Goal: Transaction & Acquisition: Download file/media

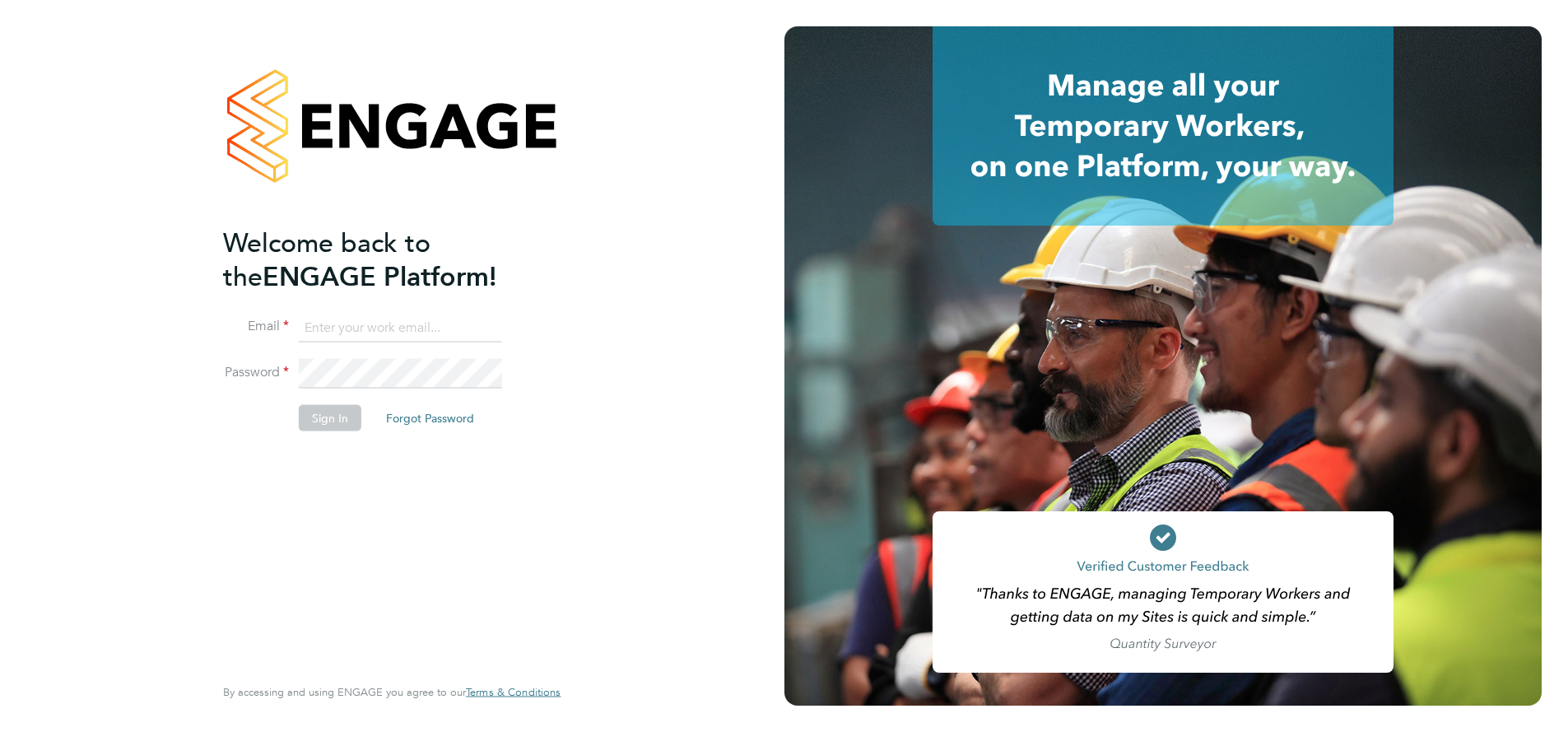
click at [340, 331] on input at bounding box center [401, 327] width 204 height 30
type input "supportuser4@engagetech.com"
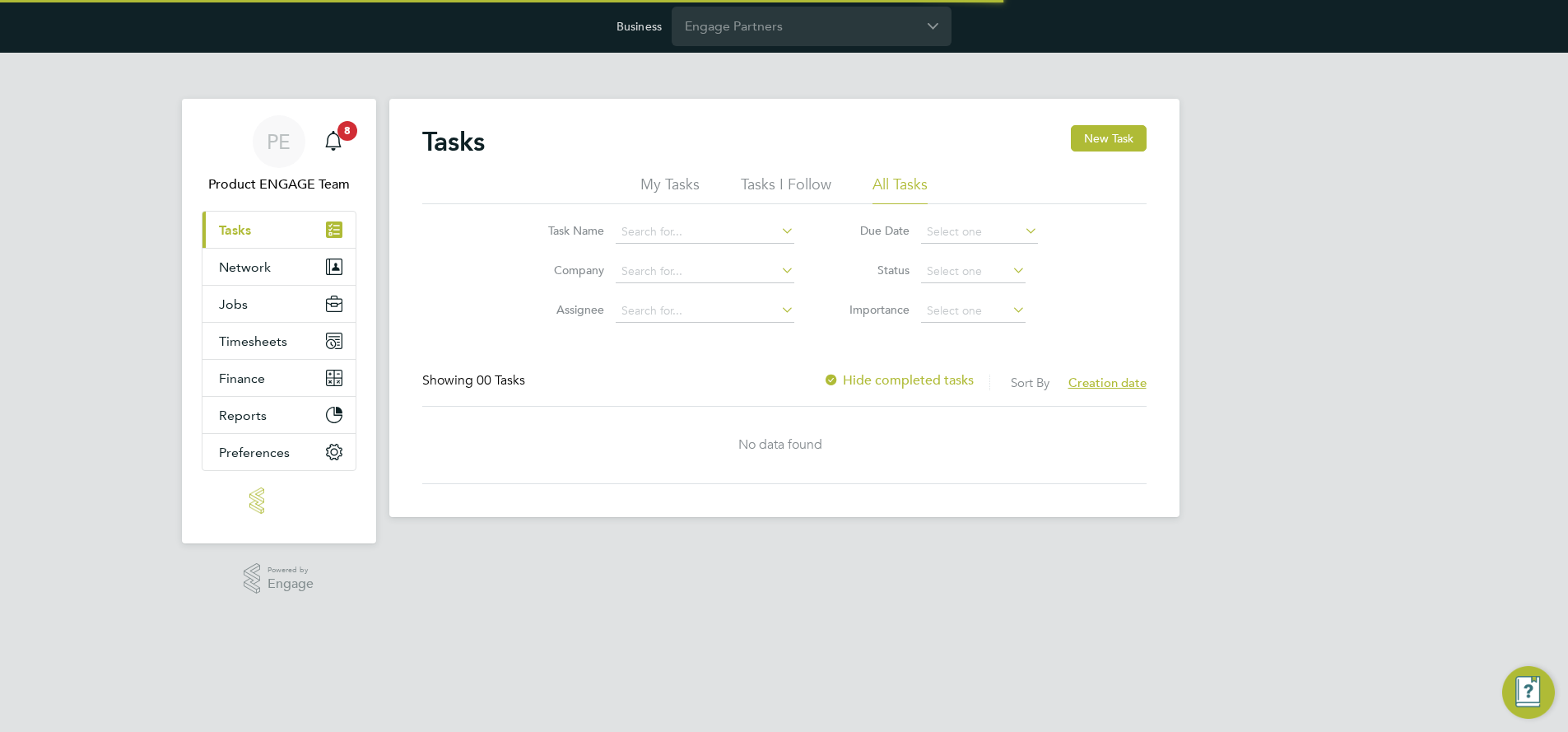
click at [758, 30] on input "Engage Partners" at bounding box center [812, 26] width 280 height 39
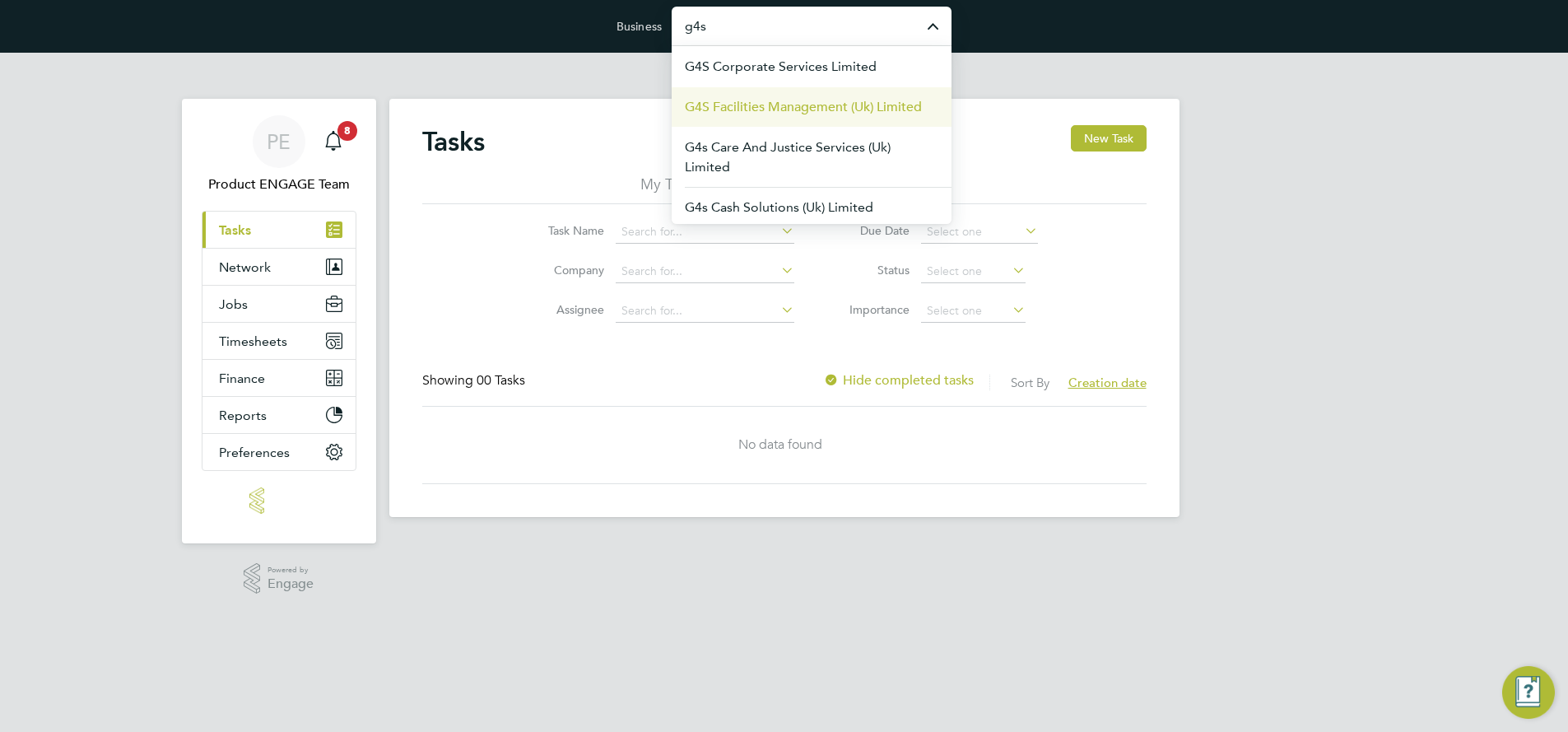
click at [782, 114] on span "G4S Facilities Management (Uk) Limited" at bounding box center [803, 107] width 237 height 20
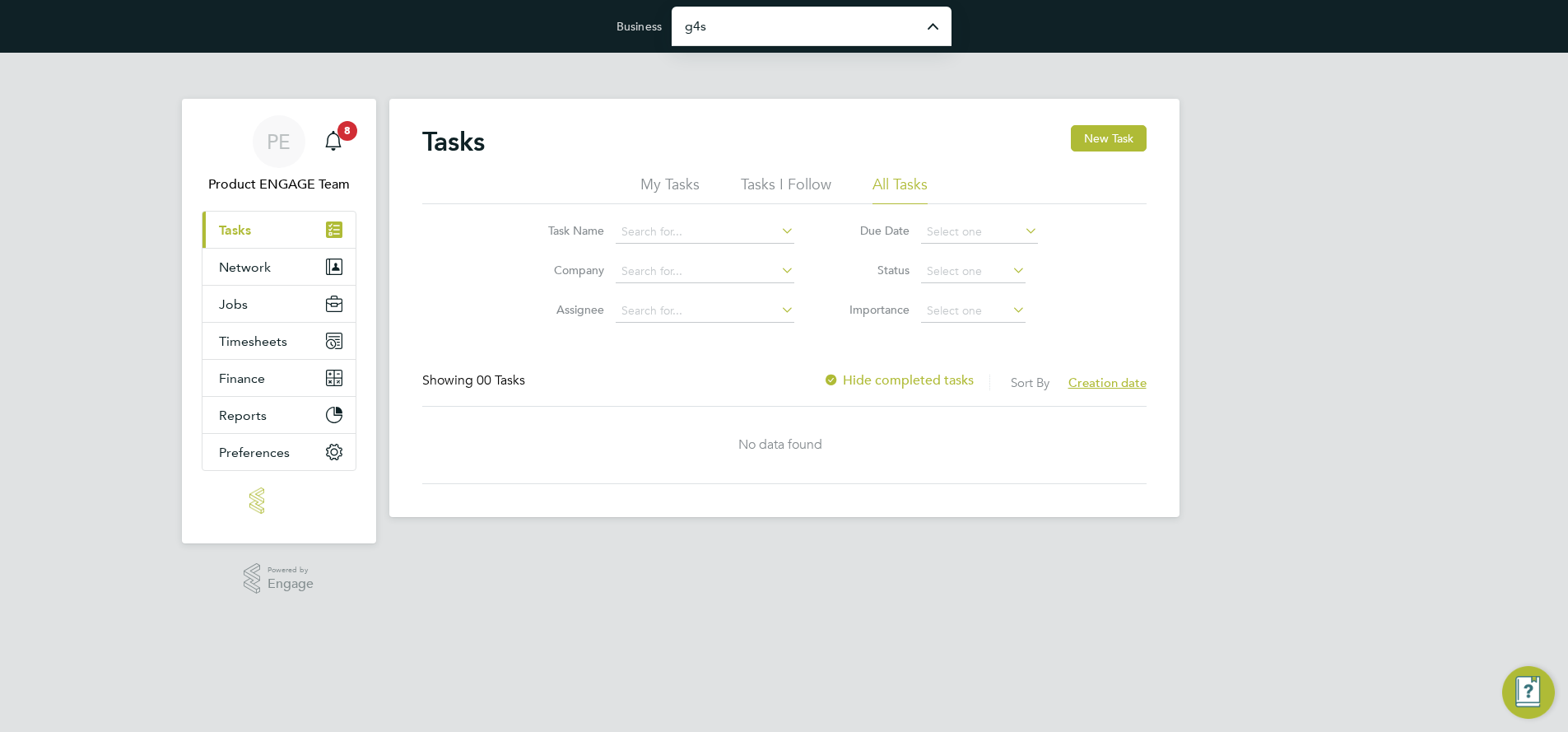
type input "G4S Facilities Management (Uk) Limited"
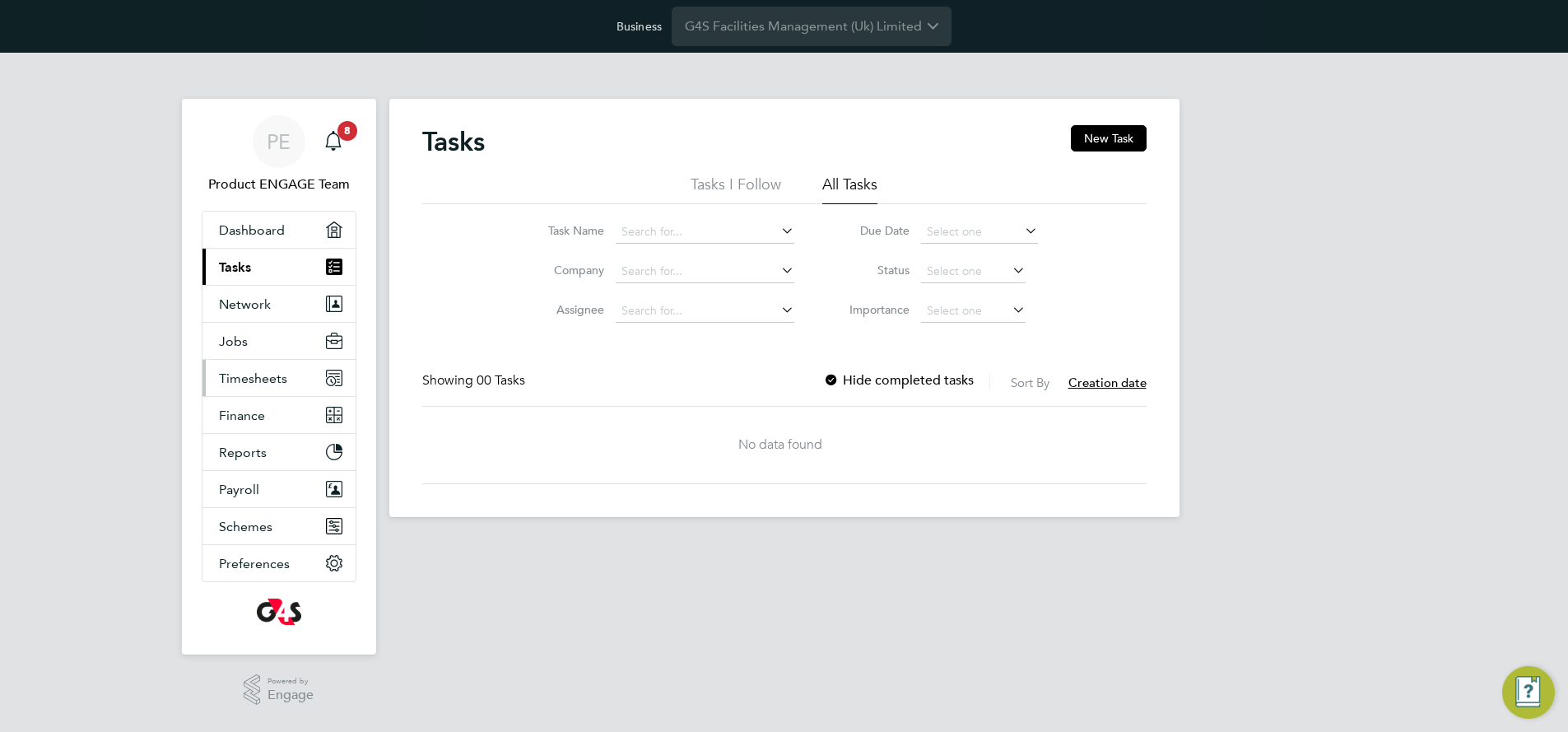
click at [256, 380] on span "Timesheets" at bounding box center [253, 378] width 69 height 15
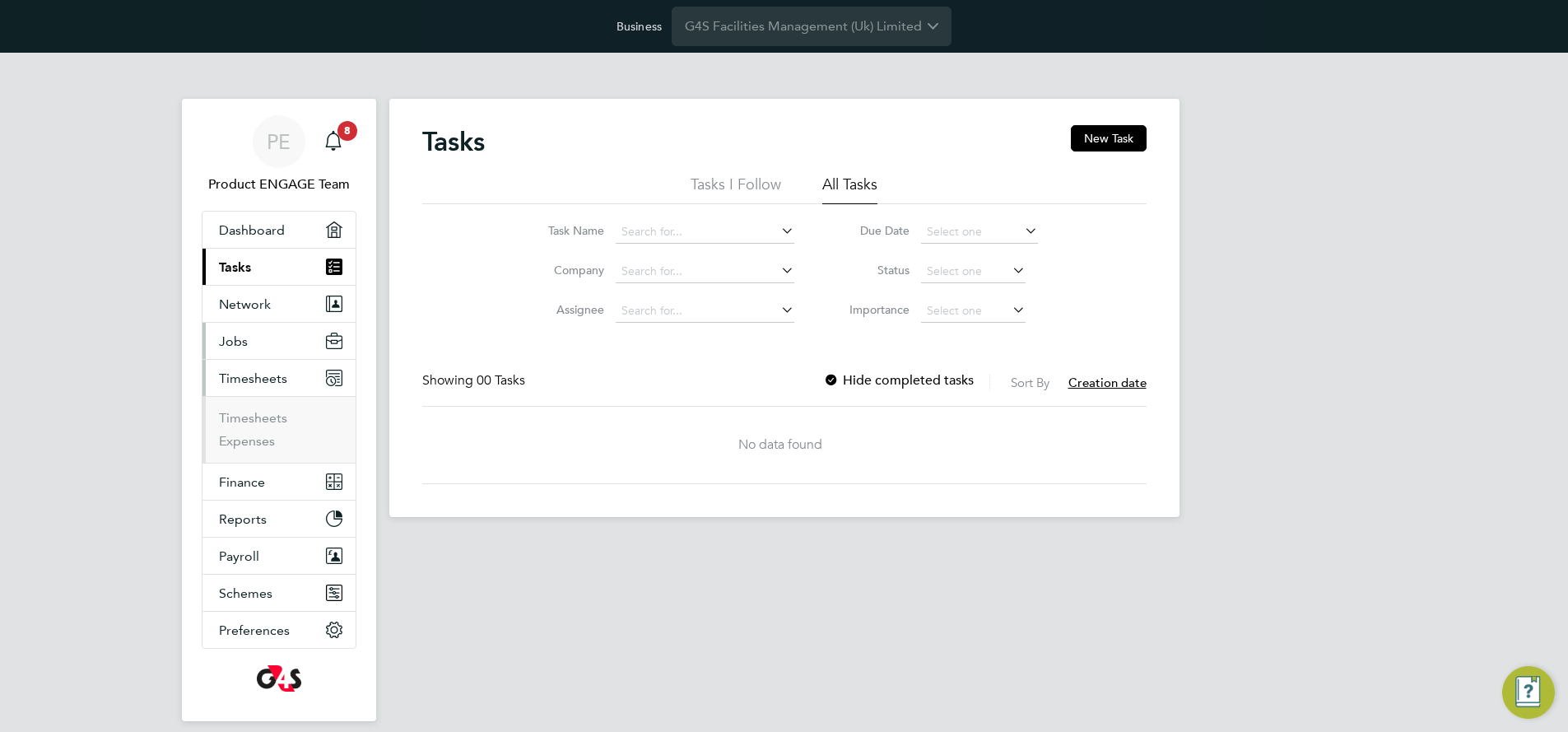
click at [240, 340] on span "Jobs" at bounding box center [233, 341] width 29 height 15
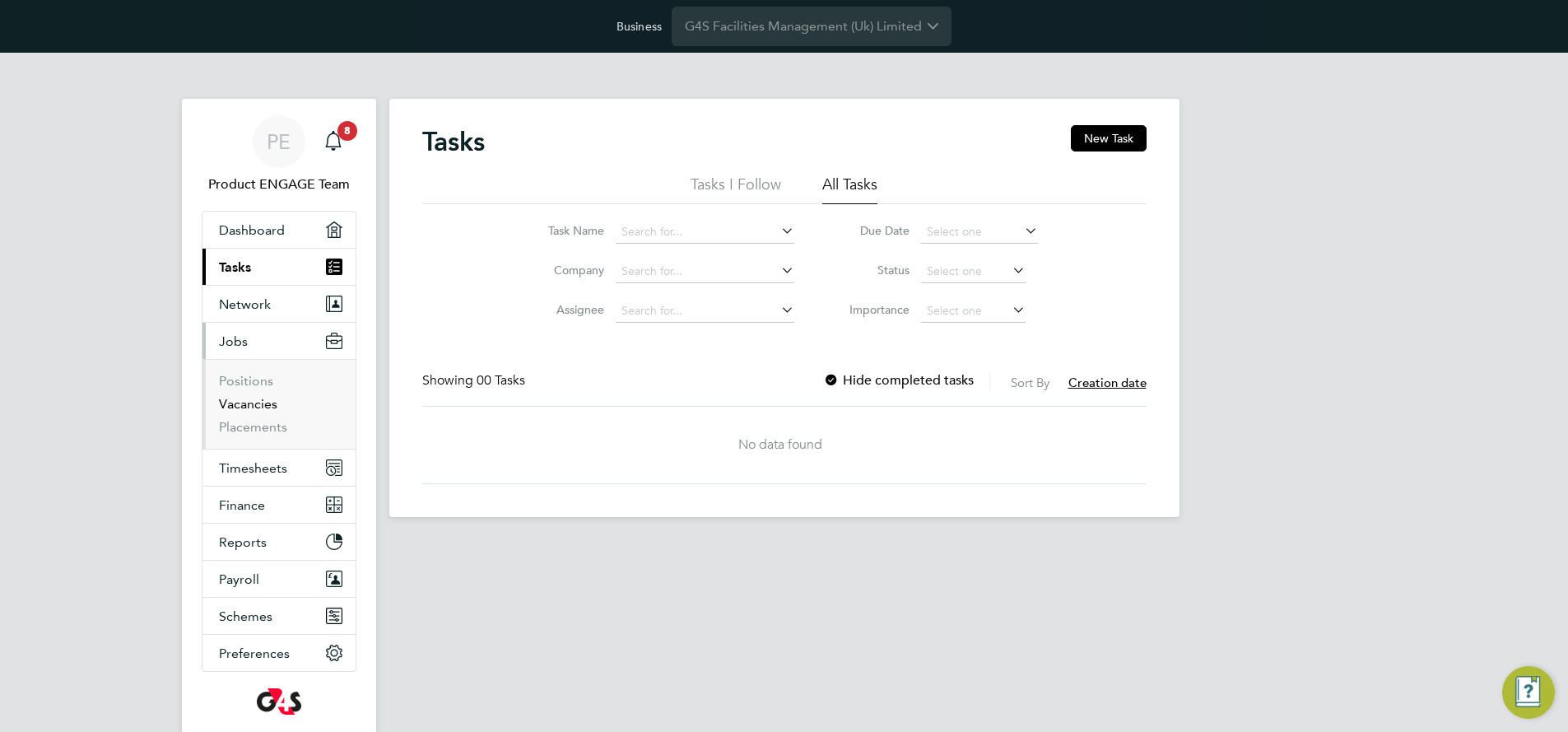
click at [252, 400] on link "Vacancies" at bounding box center [248, 404] width 58 height 15
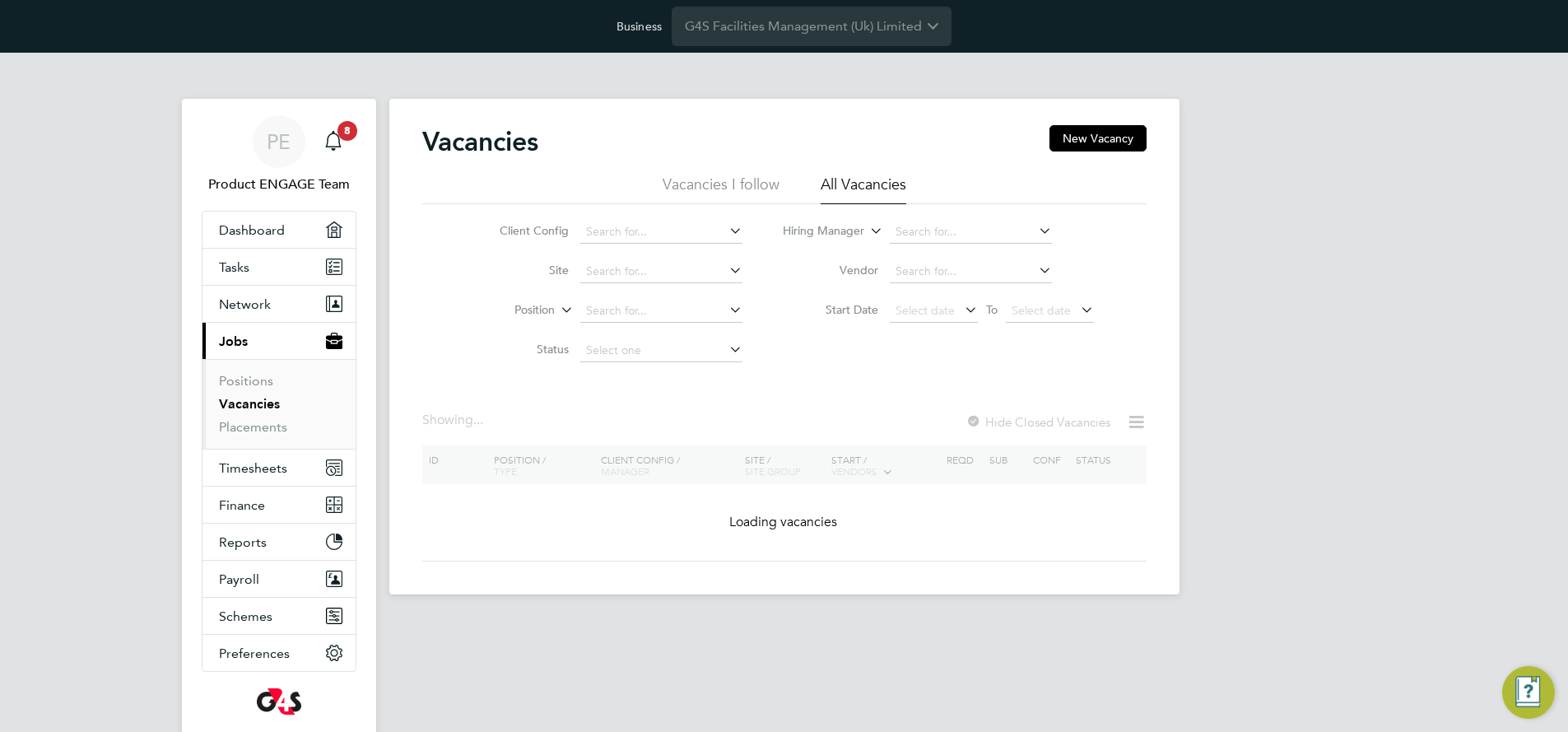
click at [1132, 420] on icon at bounding box center [1137, 422] width 21 height 21
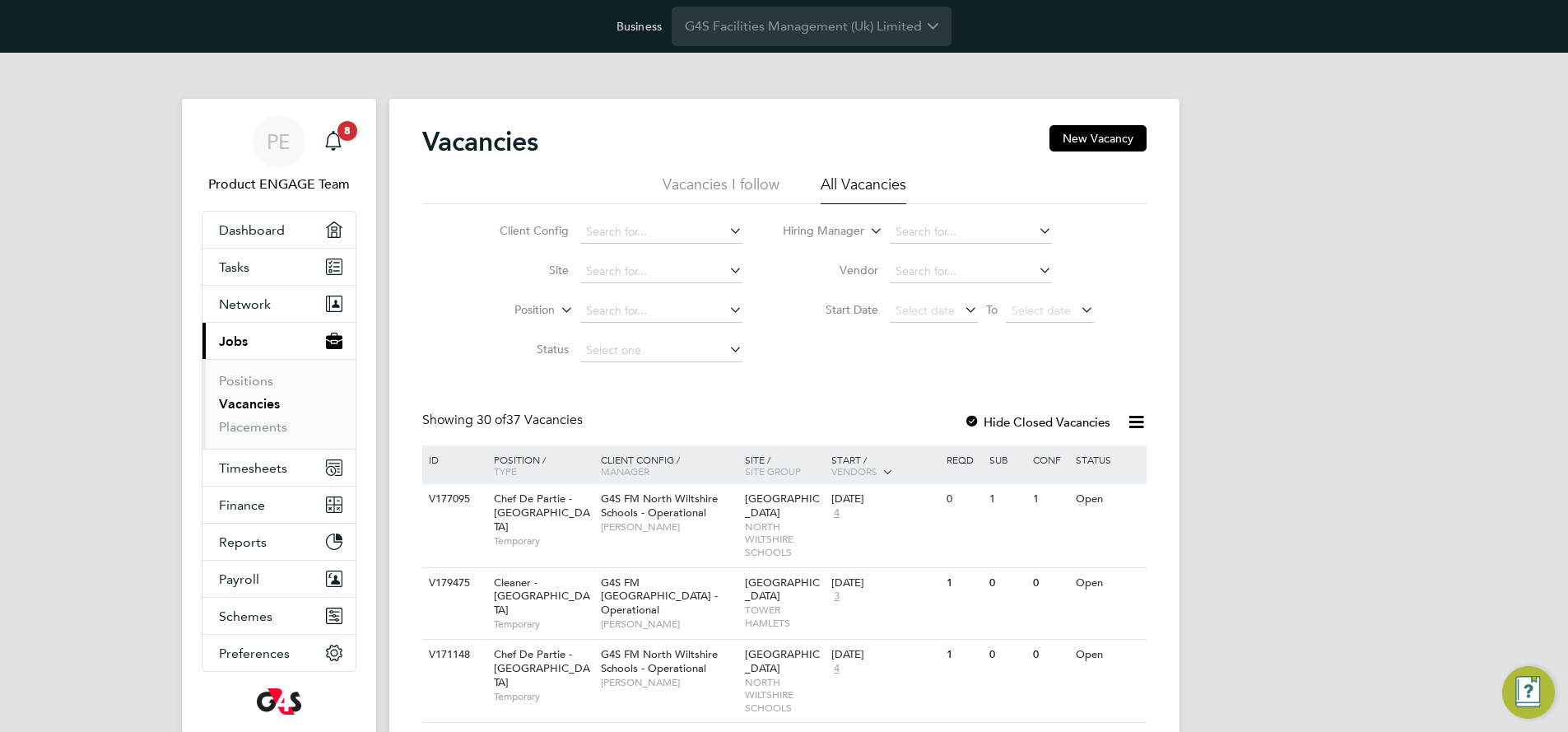
click at [1141, 420] on icon at bounding box center [1137, 422] width 21 height 21
click at [1081, 461] on li "Download Vacancies Report" at bounding box center [1061, 461] width 168 height 23
click at [1135, 423] on icon at bounding box center [1137, 422] width 21 height 21
click at [1080, 463] on li "Download Vacancies Report" at bounding box center [1061, 461] width 168 height 23
click at [1133, 425] on icon at bounding box center [1137, 422] width 21 height 21
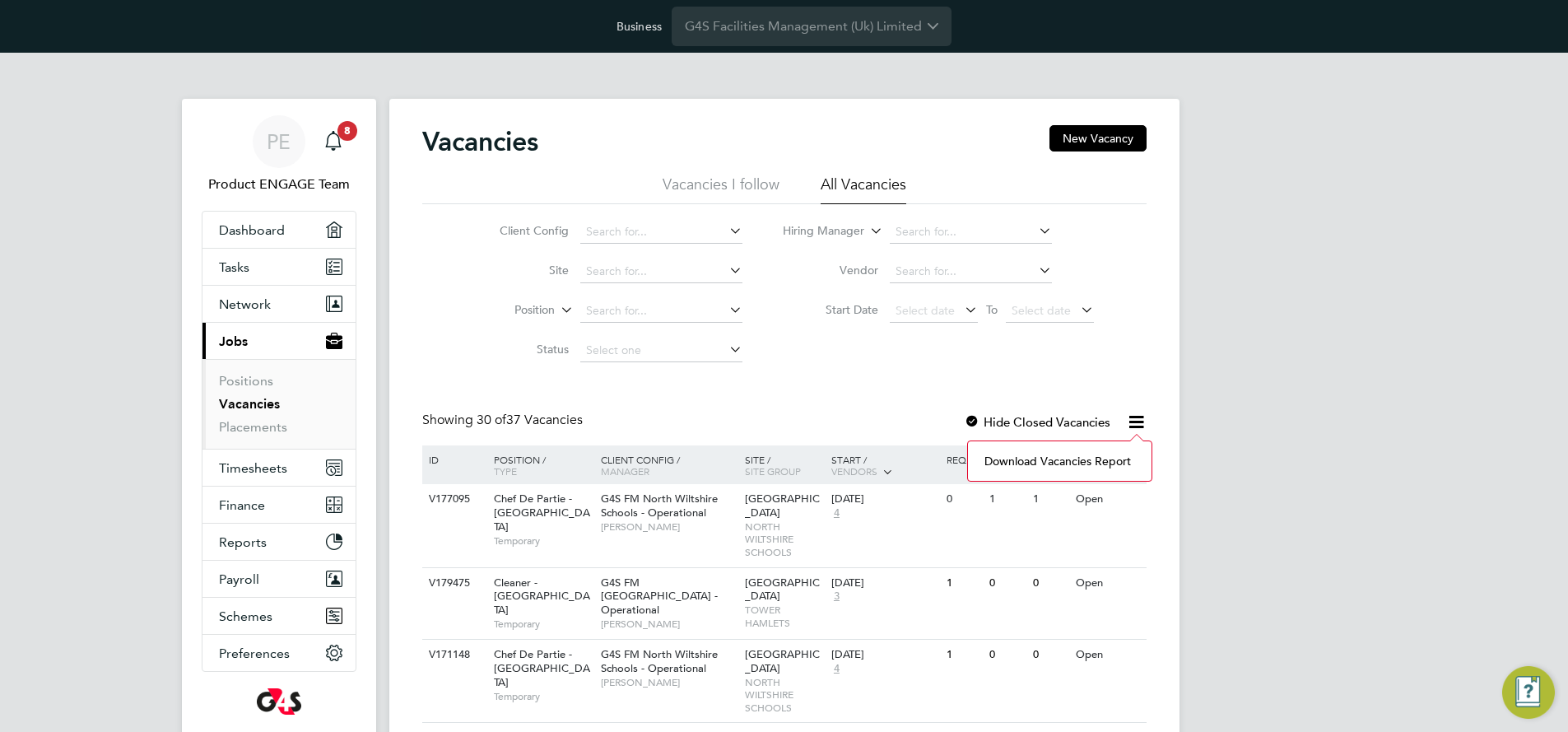
click at [1106, 454] on li "Download Vacancies Report" at bounding box center [1061, 461] width 168 height 23
click at [1135, 421] on icon at bounding box center [1137, 422] width 21 height 21
click at [1082, 457] on li "Download Vacancies Report" at bounding box center [1061, 461] width 168 height 23
click at [1132, 421] on icon at bounding box center [1137, 422] width 21 height 21
click at [1059, 461] on li "Download Vacancies Report" at bounding box center [1061, 461] width 168 height 23
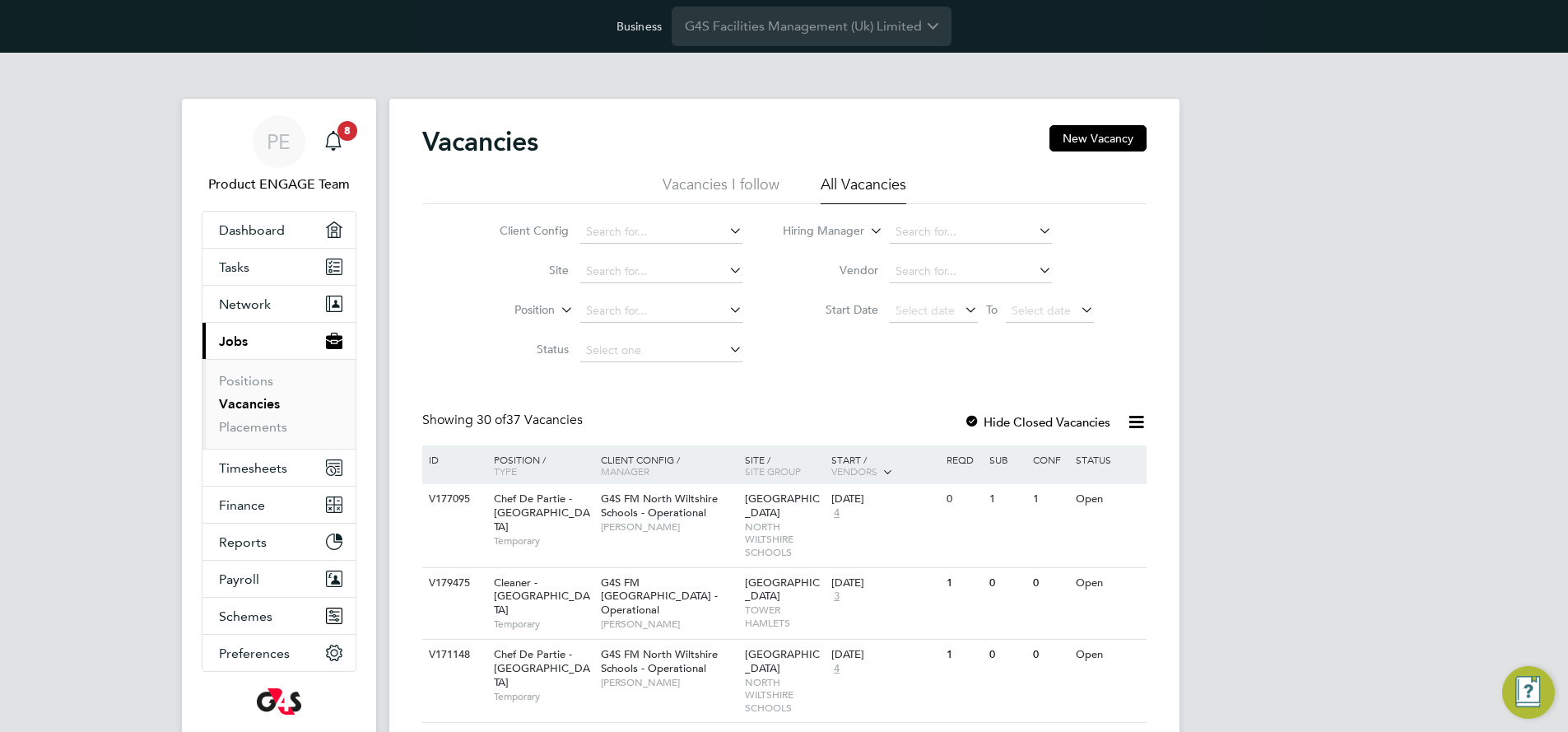
click at [1133, 422] on icon at bounding box center [1137, 422] width 21 height 21
click at [1086, 454] on li "Download Vacancies Report" at bounding box center [1061, 461] width 168 height 23
